Goal: Transaction & Acquisition: Purchase product/service

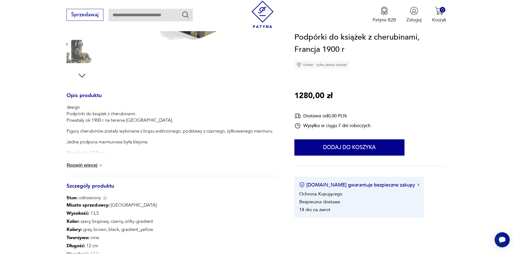
scroll to position [193, 0]
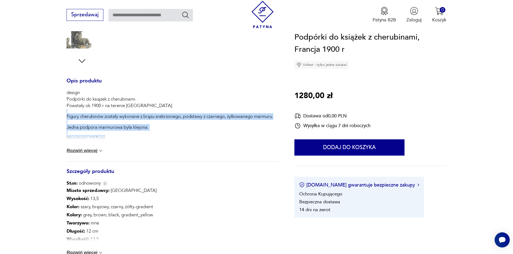
drag, startPoint x: 100, startPoint y: 113, endPoint x: 205, endPoint y: 137, distance: 107.1
click at [196, 137] on div "design Podpórki do książek z cherubinami Powstały ok 1900 r na terenie [GEOGRAP…" at bounding box center [170, 126] width 207 height 74
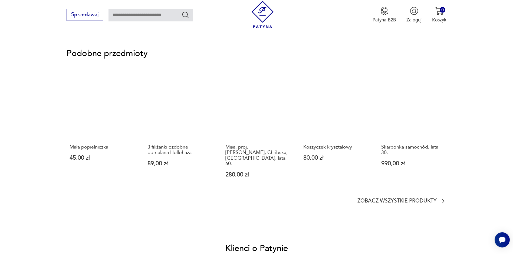
scroll to position [497, 0]
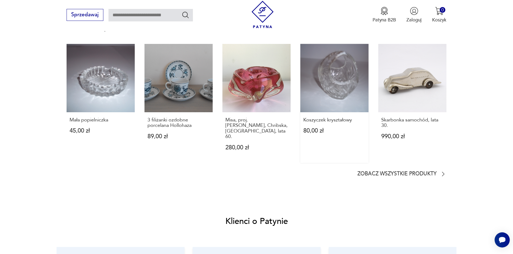
click at [337, 89] on link "Koszyczek kryształowy 80,00 zł" at bounding box center [334, 103] width 68 height 119
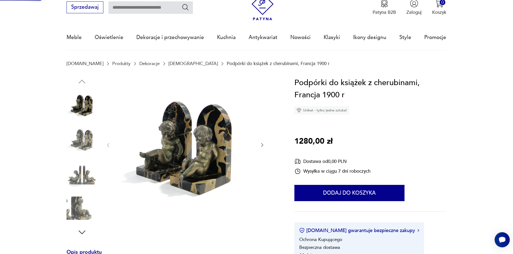
scroll to position [4, 0]
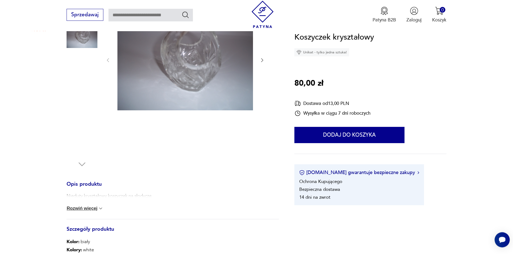
scroll to position [110, 0]
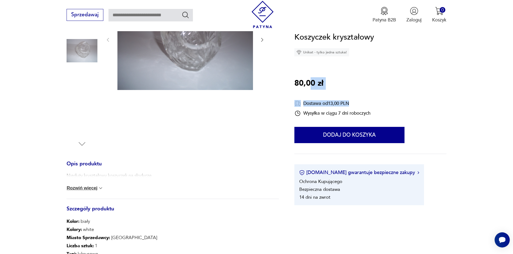
click at [370, 105] on div "Koszyczek kryształowy Unikat - tylko jedna sztuka! 80,00 zł Dostawa od 13,00 PL…" at bounding box center [370, 118] width 152 height 174
click at [373, 104] on div "Koszyczek kryształowy Unikat - tylko jedna sztuka! 80,00 zł Dostawa od 13,00 PL…" at bounding box center [370, 118] width 152 height 174
drag, startPoint x: 383, startPoint y: 119, endPoint x: 398, endPoint y: 120, distance: 15.2
click at [393, 122] on div "Koszyczek kryształowy Unikat - tylko jedna sztuka! 80,00 zł Dostawa od 13,00 PL…" at bounding box center [370, 118] width 152 height 174
click at [399, 120] on div "Koszyczek kryształowy Unikat - tylko jedna sztuka! 80,00 zł Dostawa od 13,00 PL…" at bounding box center [370, 118] width 152 height 174
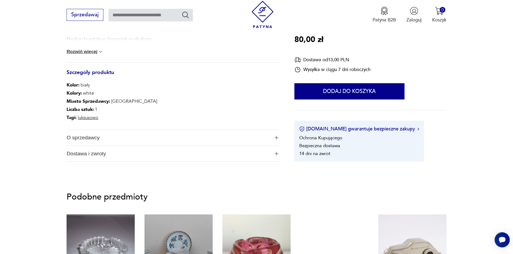
scroll to position [276, 0]
